Goal: Find specific fact: Find specific fact

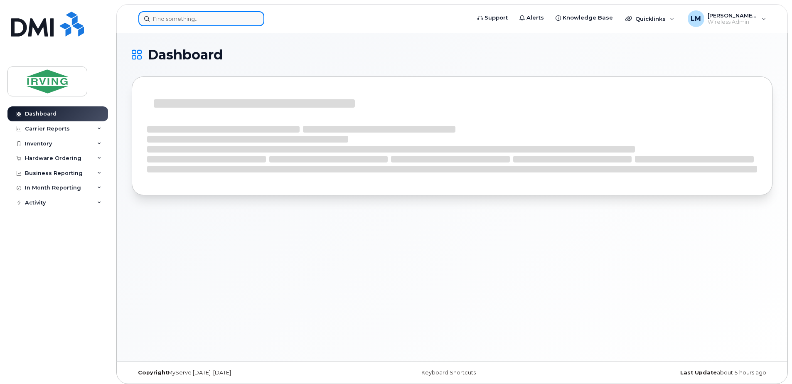
click at [202, 19] on input at bounding box center [201, 18] width 126 height 15
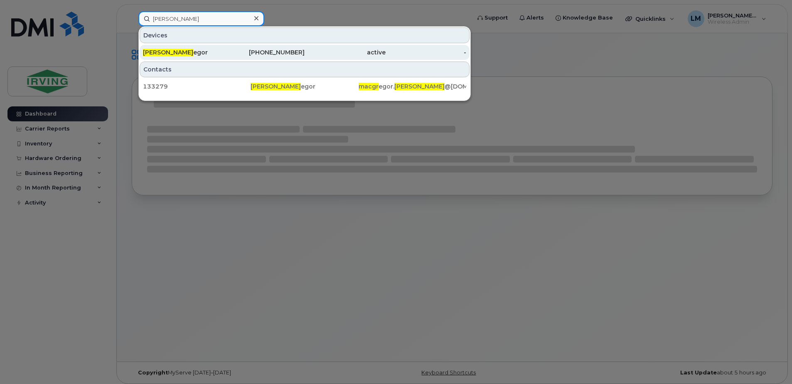
type input "[PERSON_NAME]"
click at [182, 55] on div "[PERSON_NAME] egor" at bounding box center [183, 52] width 81 height 8
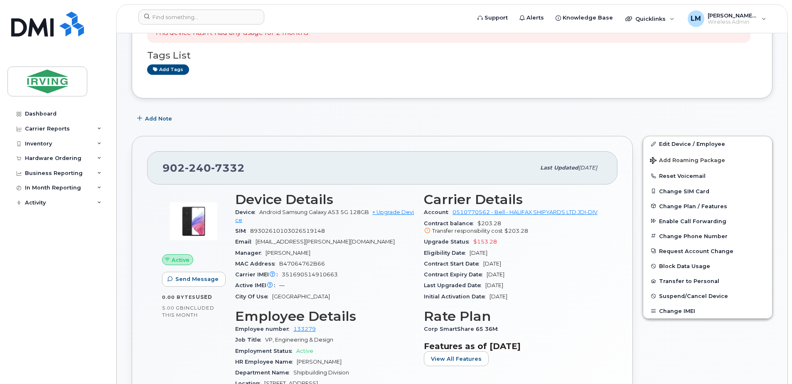
scroll to position [83, 0]
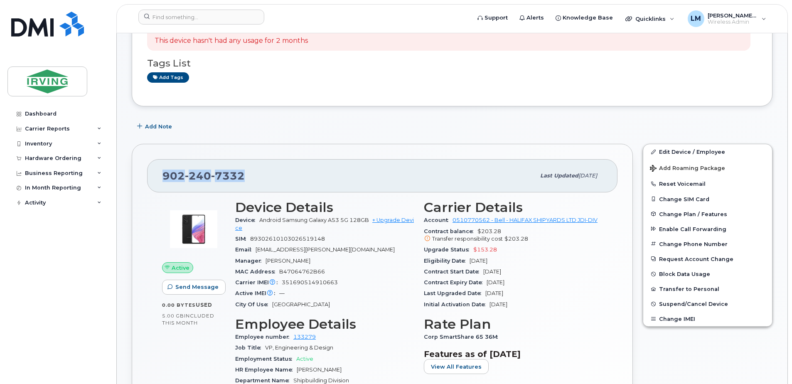
drag, startPoint x: 245, startPoint y: 176, endPoint x: 162, endPoint y: 178, distance: 83.5
click at [162, 178] on div "[PHONE_NUMBER] Last updated [DATE]" at bounding box center [382, 175] width 470 height 33
copy span "[PHONE_NUMBER]"
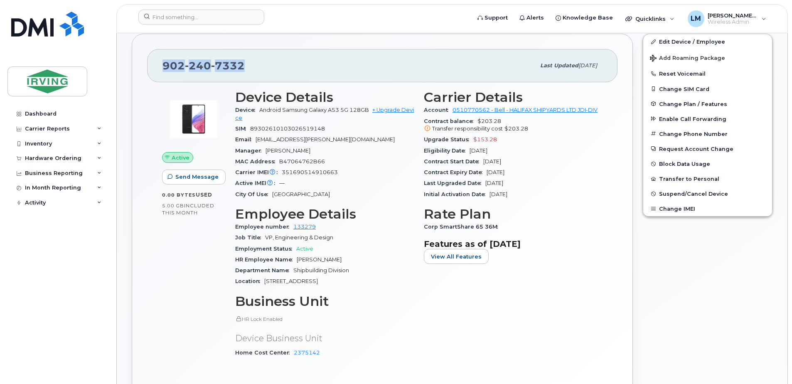
scroll to position [208, 0]
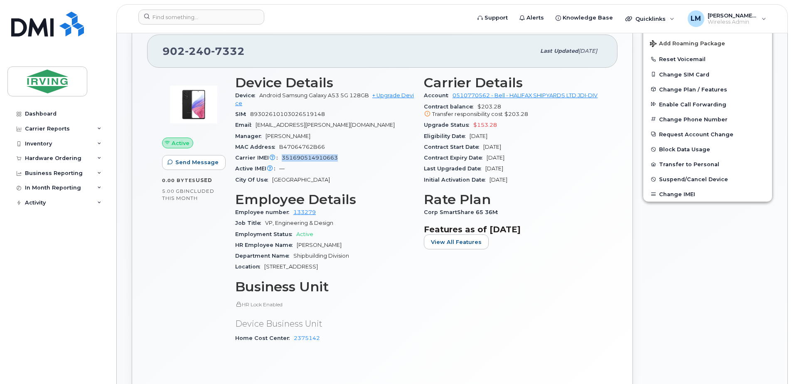
drag, startPoint x: 283, startPoint y: 158, endPoint x: 340, endPoint y: 157, distance: 57.4
click at [340, 157] on div "Carrier IMEI Carrier IMEI is reported during the last billing cycle or change o…" at bounding box center [324, 157] width 179 height 11
copy span "351690514910663"
